Goal: Consume media (video, audio)

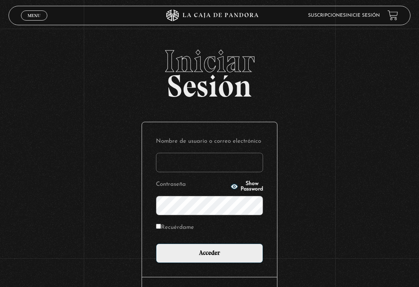
type input "nicole.barquero abarca"
click at [210, 256] on input "Acceder" at bounding box center [209, 253] width 107 height 19
click at [223, 257] on input "Acceder" at bounding box center [209, 253] width 107 height 19
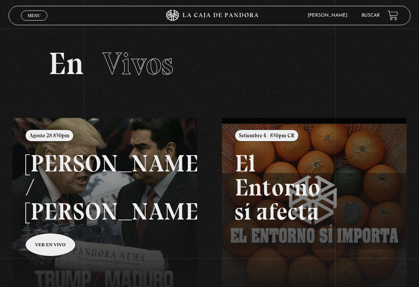
click at [29, 11] on link "Menu Cerrar" at bounding box center [34, 15] width 26 height 10
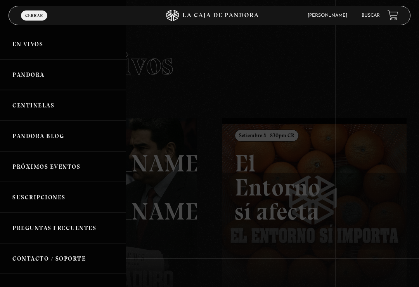
click at [62, 104] on link "Centinelas" at bounding box center [63, 105] width 126 height 31
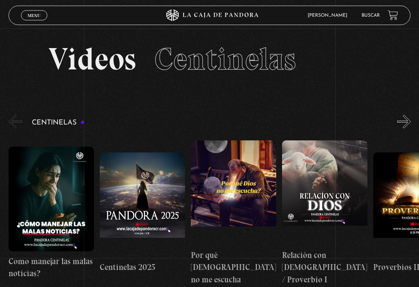
scroll to position [5, 0]
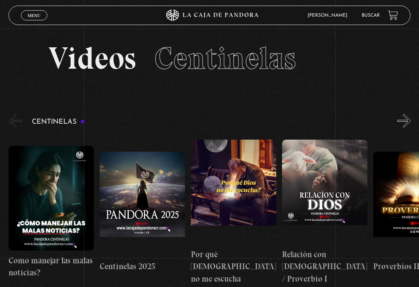
click at [329, 179] on figure at bounding box center [324, 192] width 85 height 105
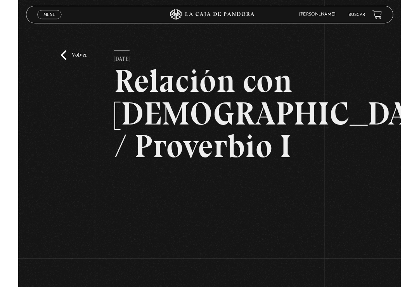
scroll to position [97, 0]
